Goal: Information Seeking & Learning: Learn about a topic

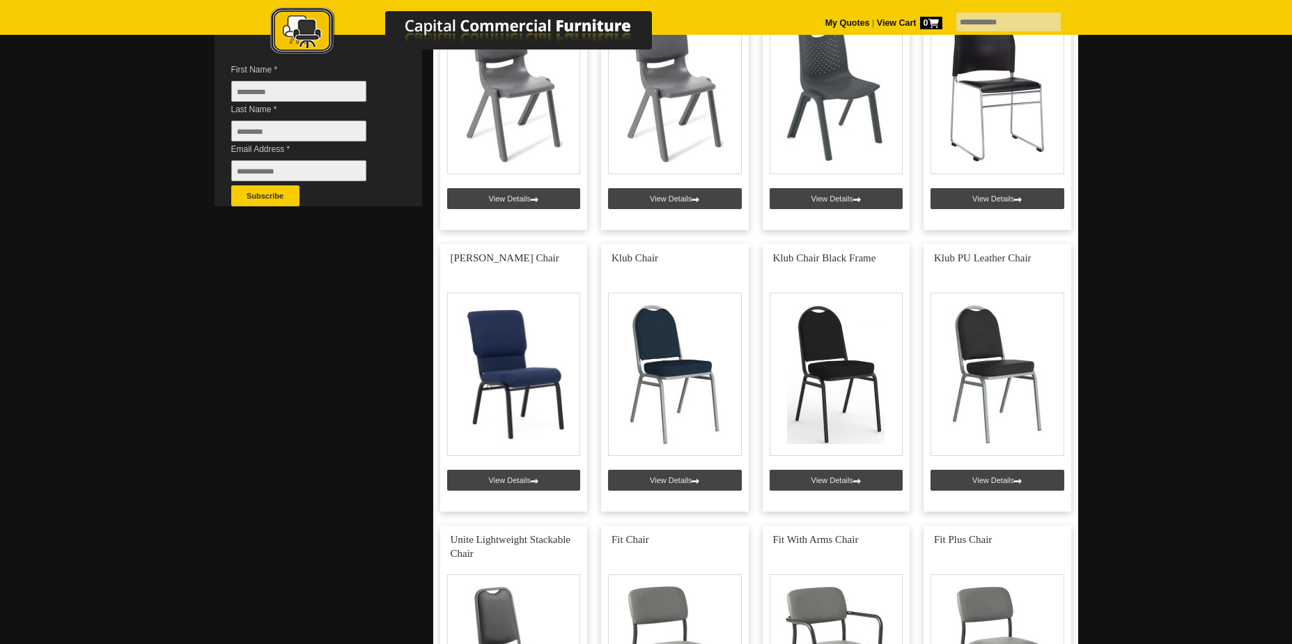
scroll to position [418, 0]
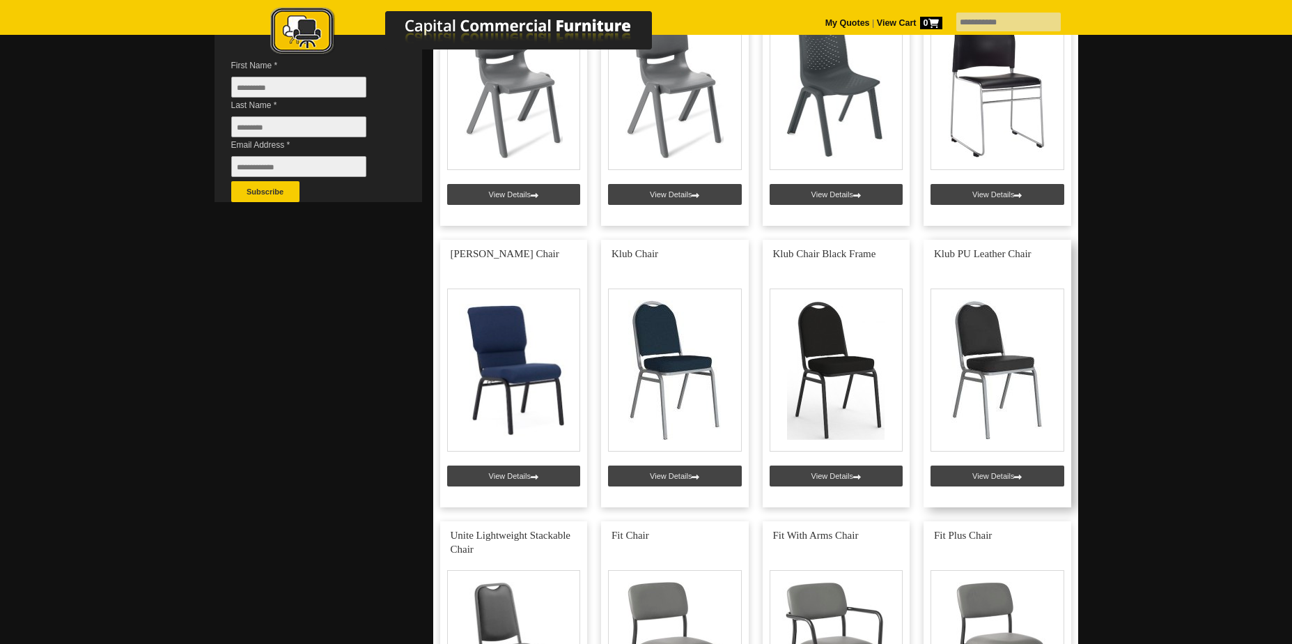
click at [1011, 485] on link at bounding box center [997, 373] width 148 height 267
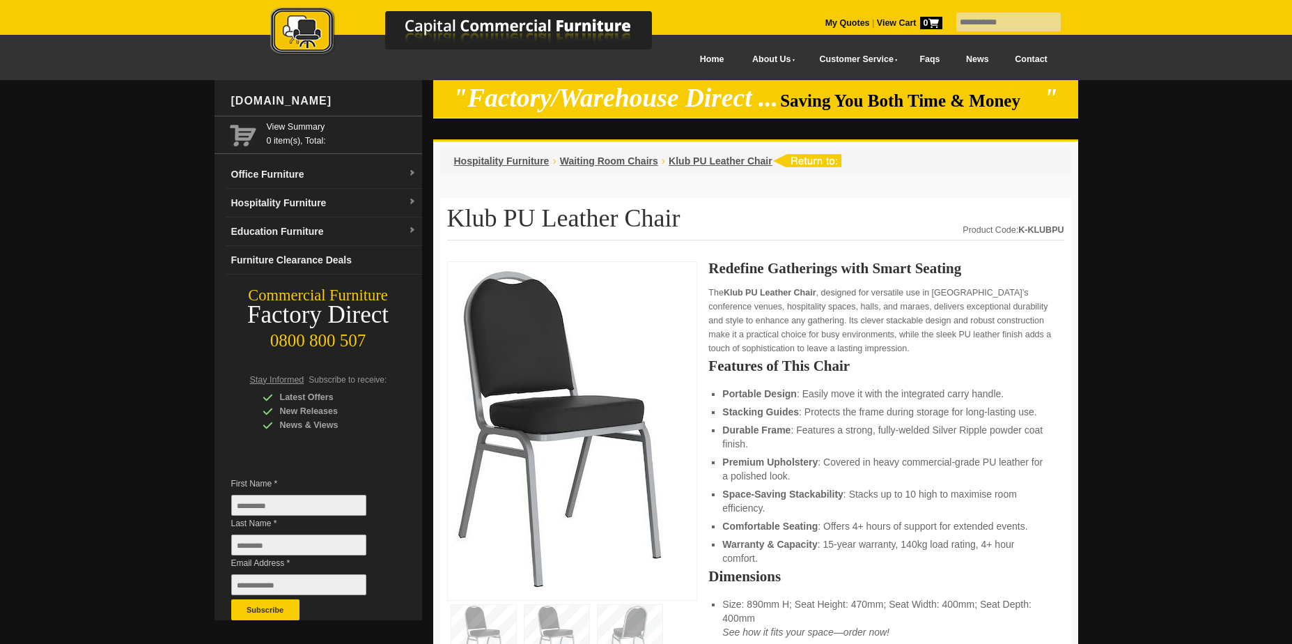
click at [1041, 61] on link "Contact" at bounding box center [1031, 59] width 59 height 31
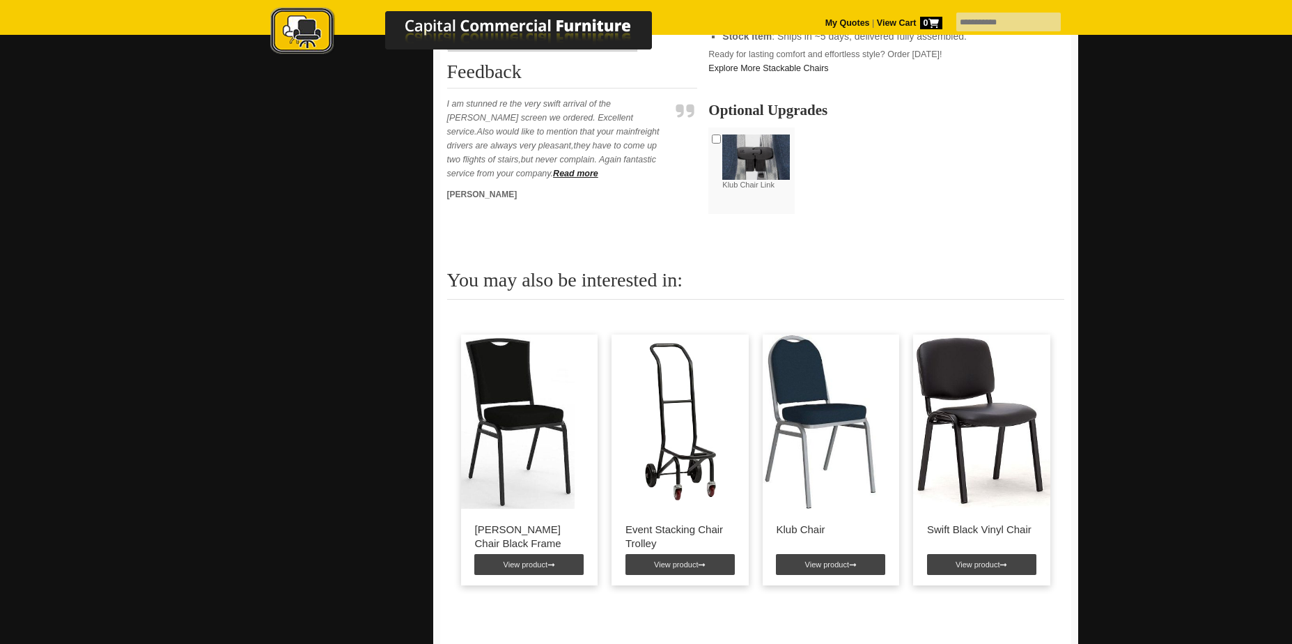
scroll to position [836, 0]
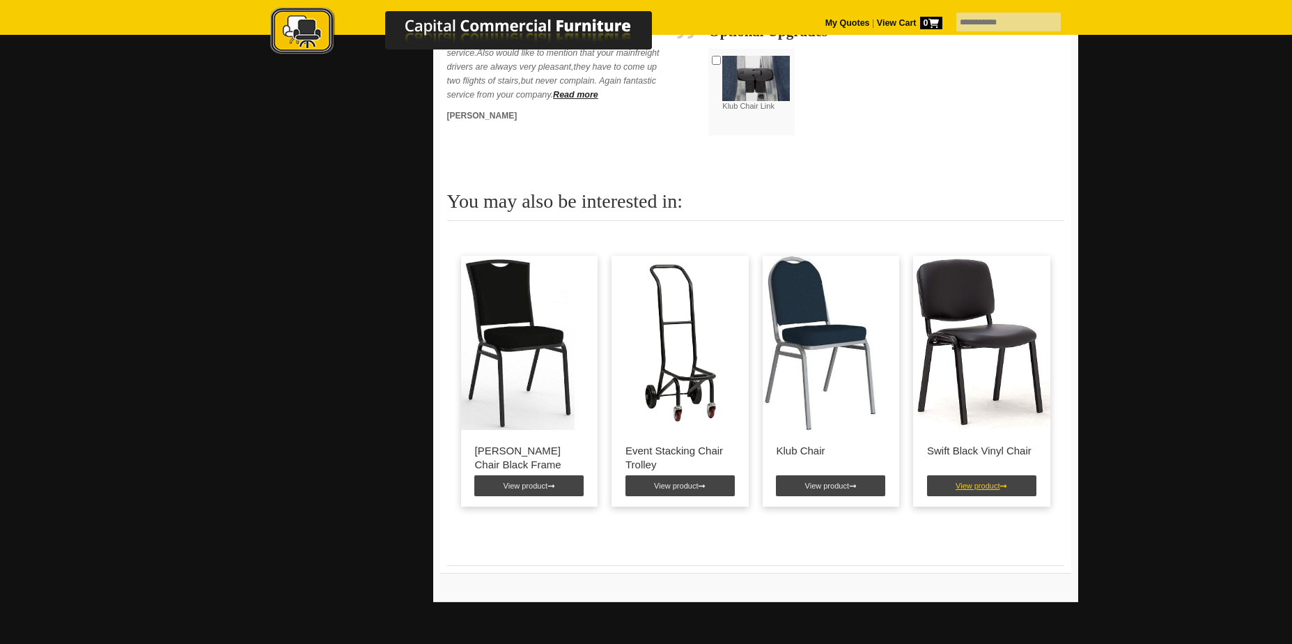
click at [950, 485] on link "View product" at bounding box center [981, 485] width 109 height 21
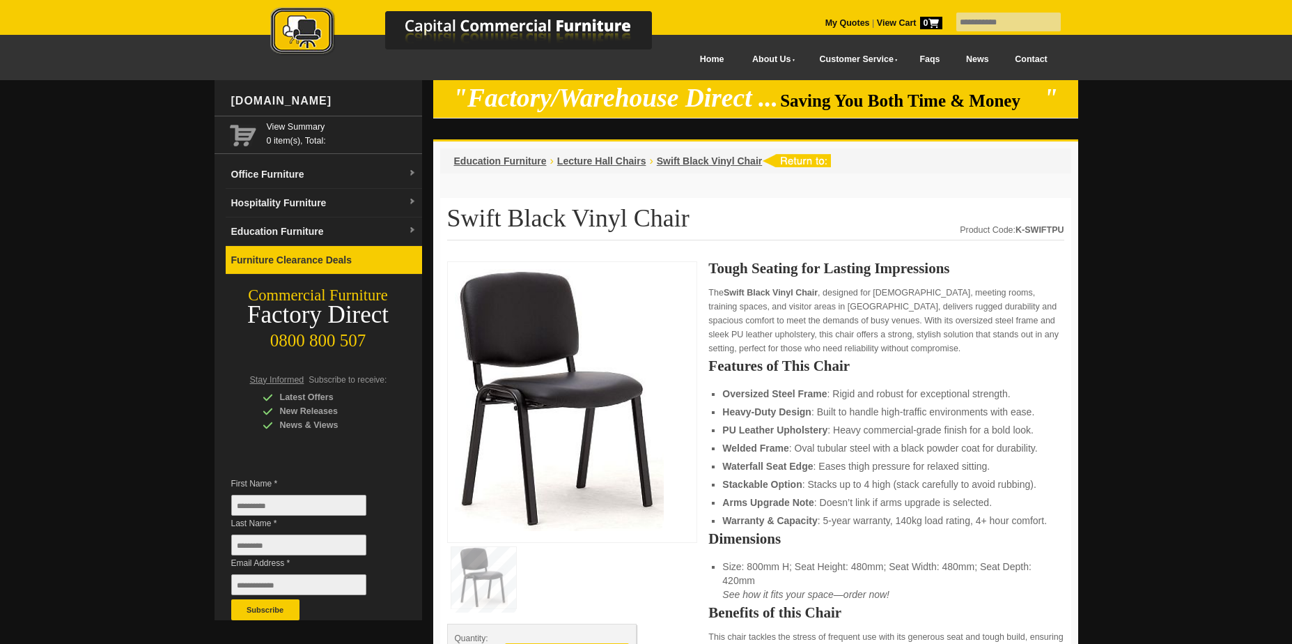
click at [280, 258] on link "Furniture Clearance Deals" at bounding box center [324, 260] width 196 height 29
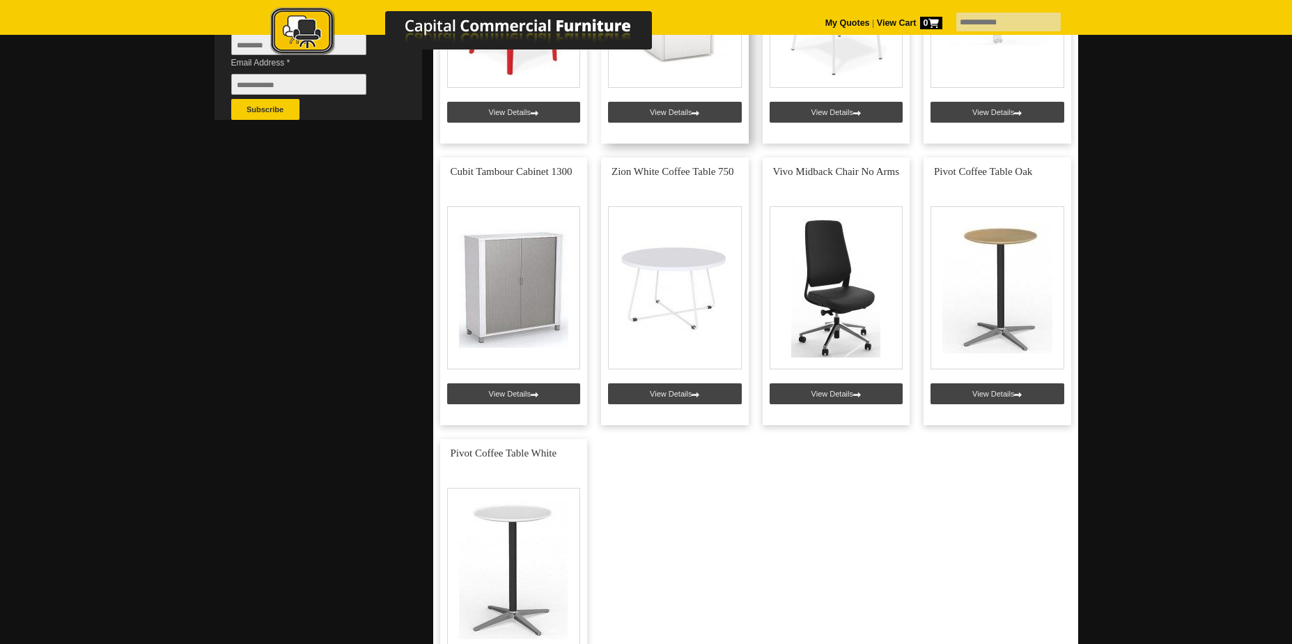
scroll to position [696, 0]
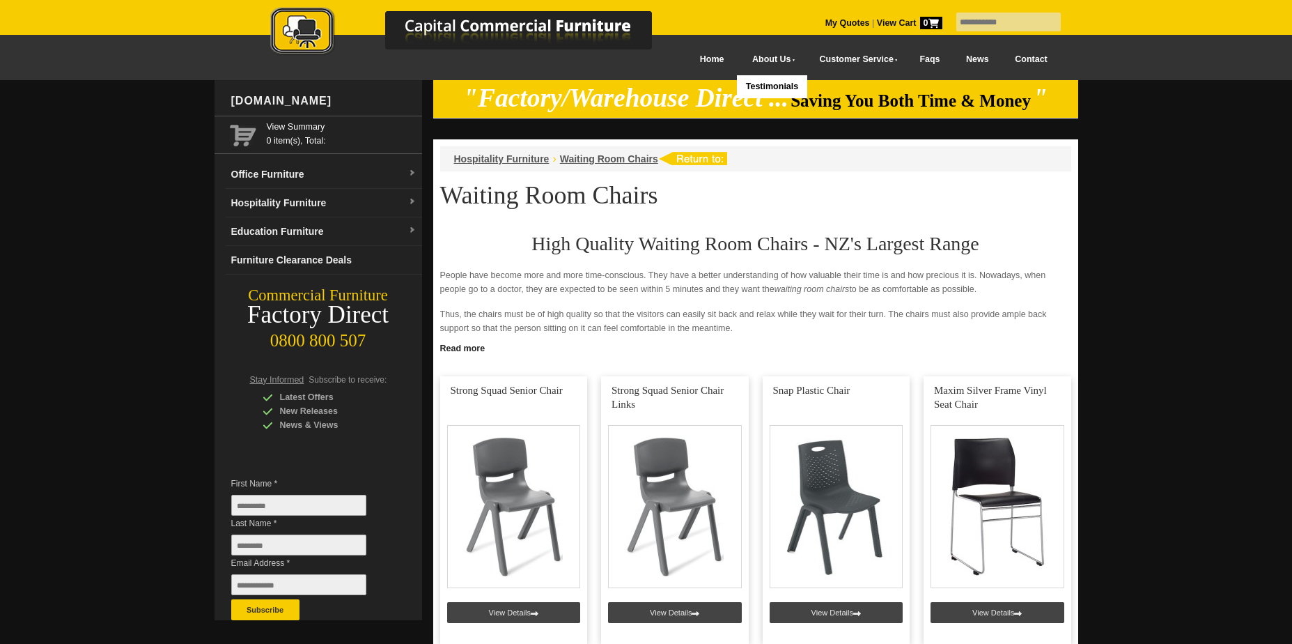
click at [742, 59] on link "About Us" at bounding box center [770, 59] width 67 height 31
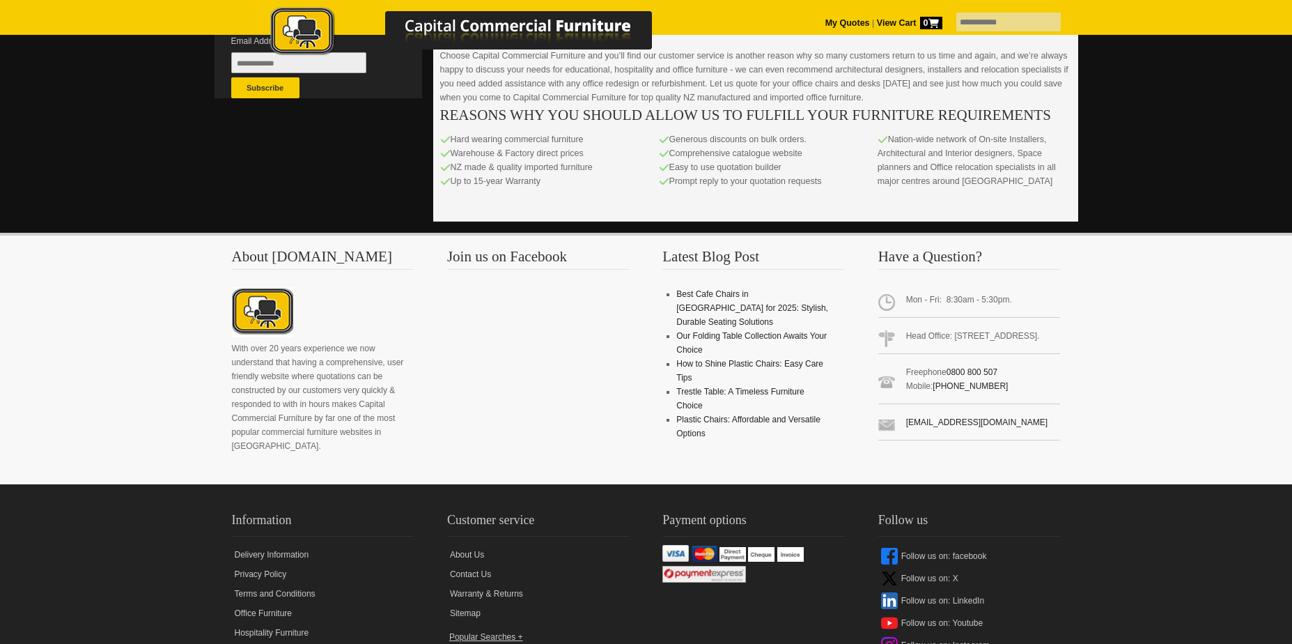
scroll to position [557, 0]
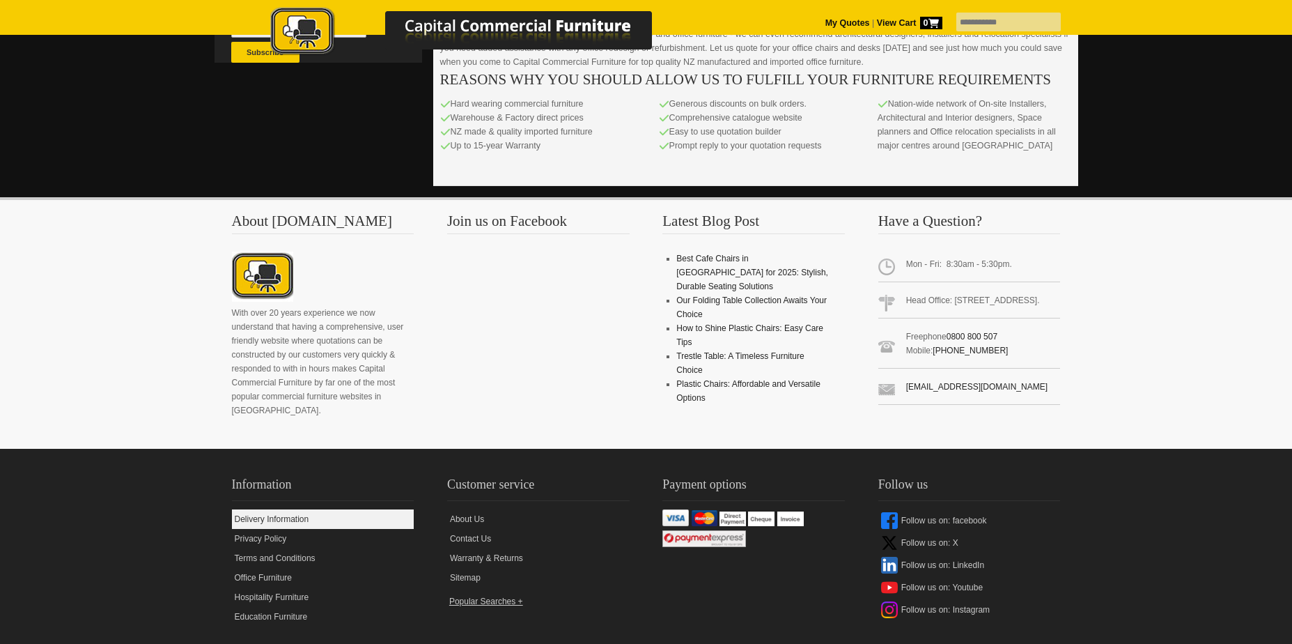
click at [263, 509] on link "Delivery Information" at bounding box center [323, 519] width 182 height 20
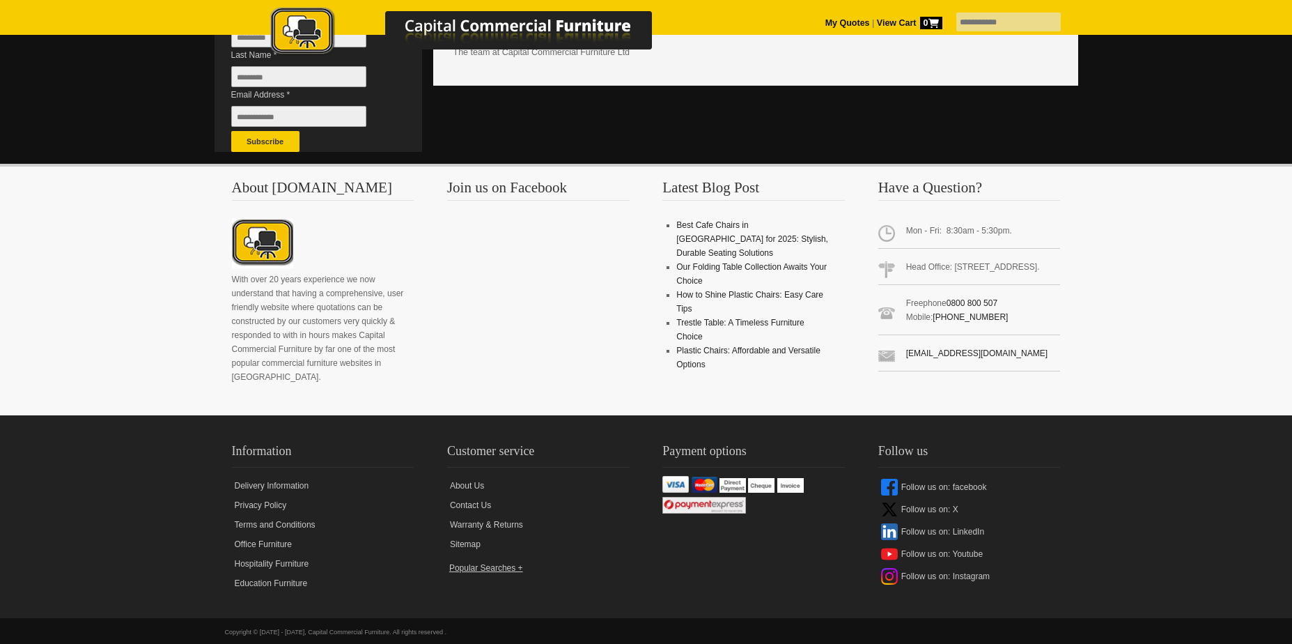
scroll to position [481, 0]
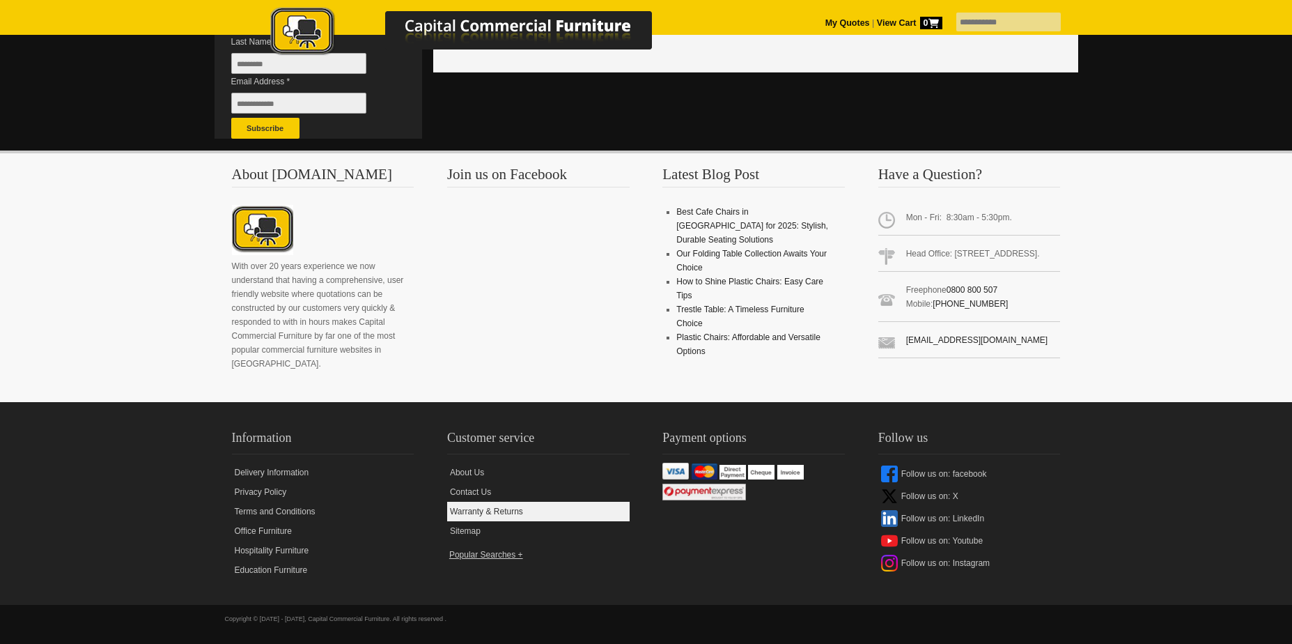
click at [483, 515] on link "Warranty & Returns" at bounding box center [538, 511] width 182 height 20
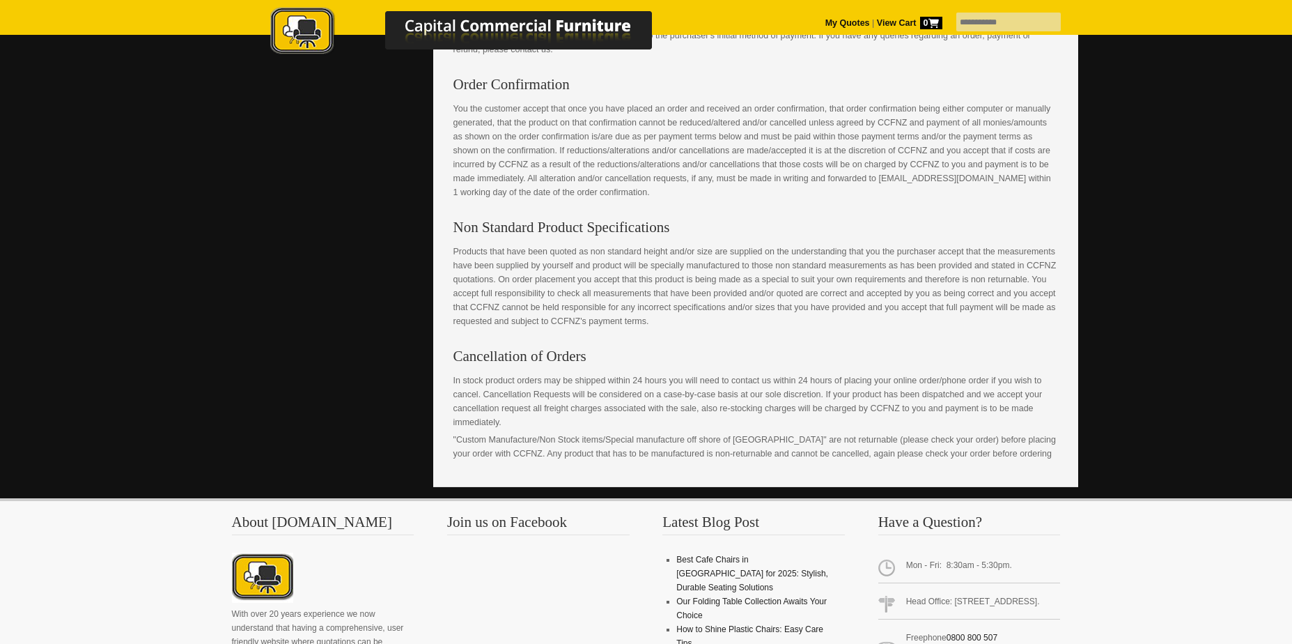
scroll to position [905, 0]
